Goal: Navigation & Orientation: Find specific page/section

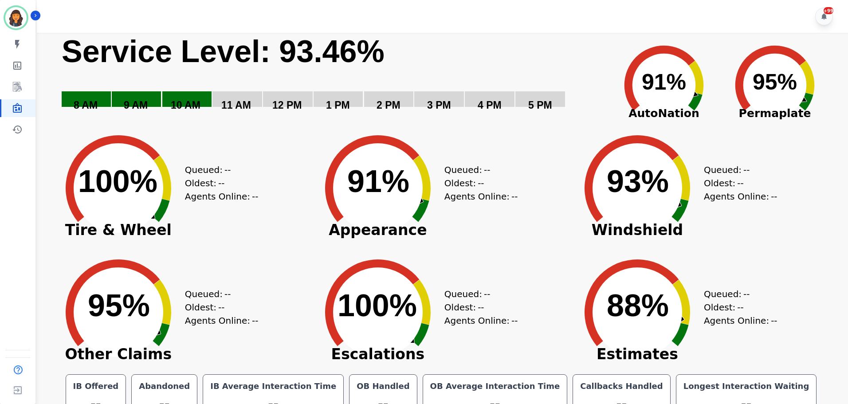
scroll to position [20, 0]
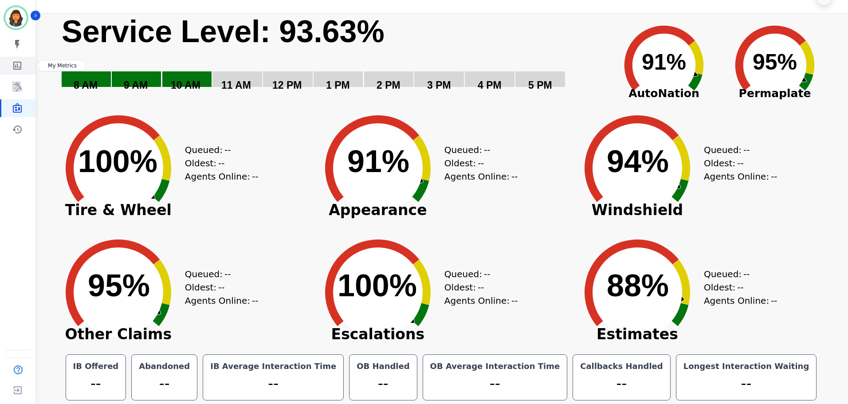
click at [15, 69] on icon "Sidebar" at bounding box center [17, 66] width 8 height 8
